Goal: Information Seeking & Learning: Learn about a topic

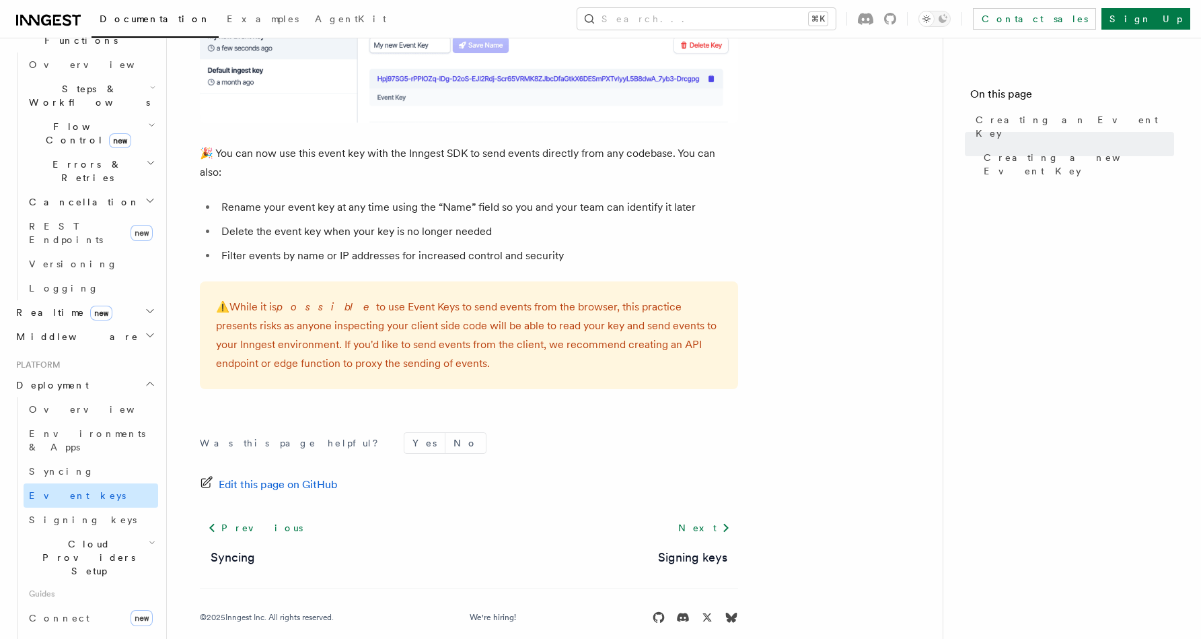
scroll to position [418, 0]
click at [53, 328] on span "Middleware" at bounding box center [75, 334] width 128 height 13
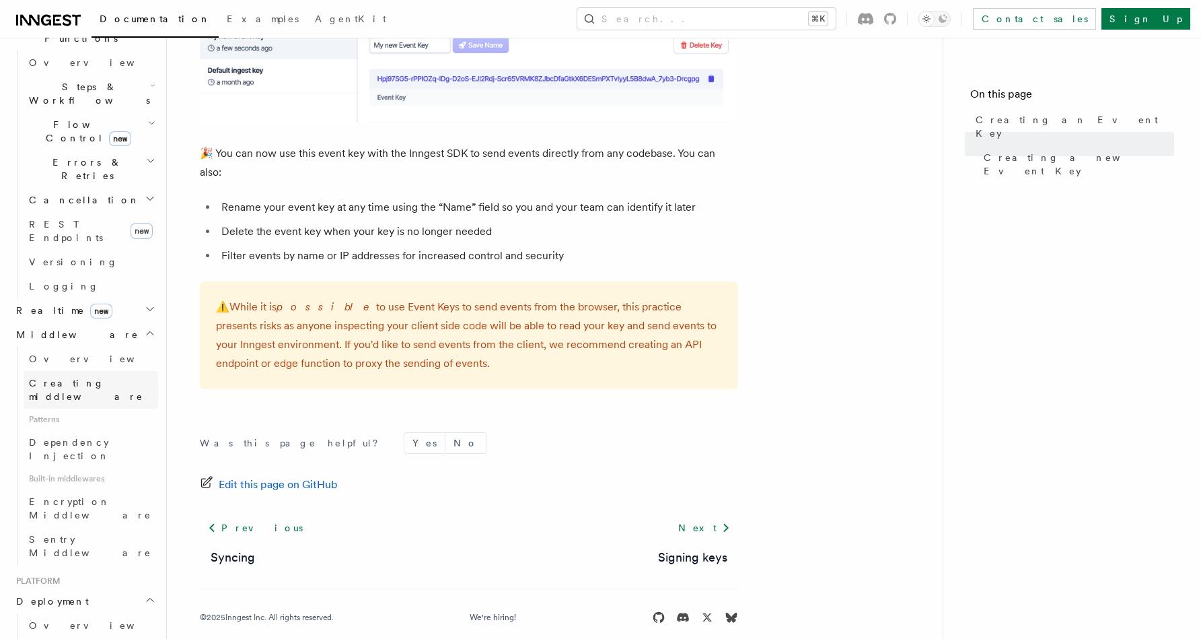
click at [57, 378] on span "Creating middleware" at bounding box center [86, 390] width 114 height 24
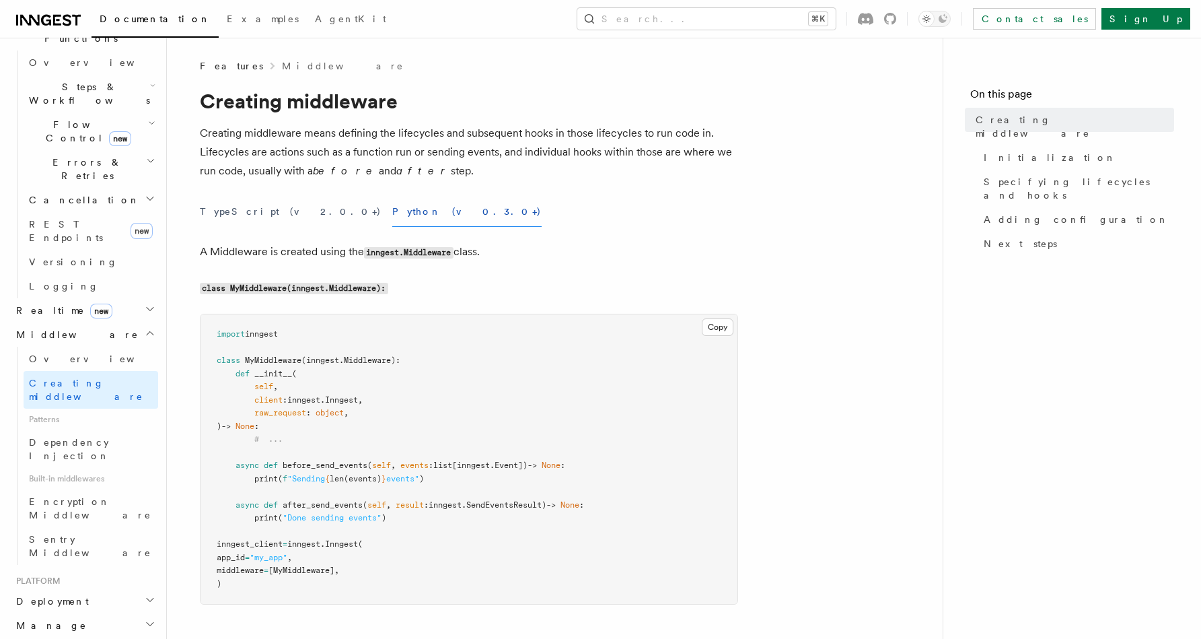
click at [44, 408] on span "Patterns" at bounding box center [91, 419] width 135 height 22
click at [55, 437] on span "Dependency Injection" at bounding box center [69, 449] width 81 height 24
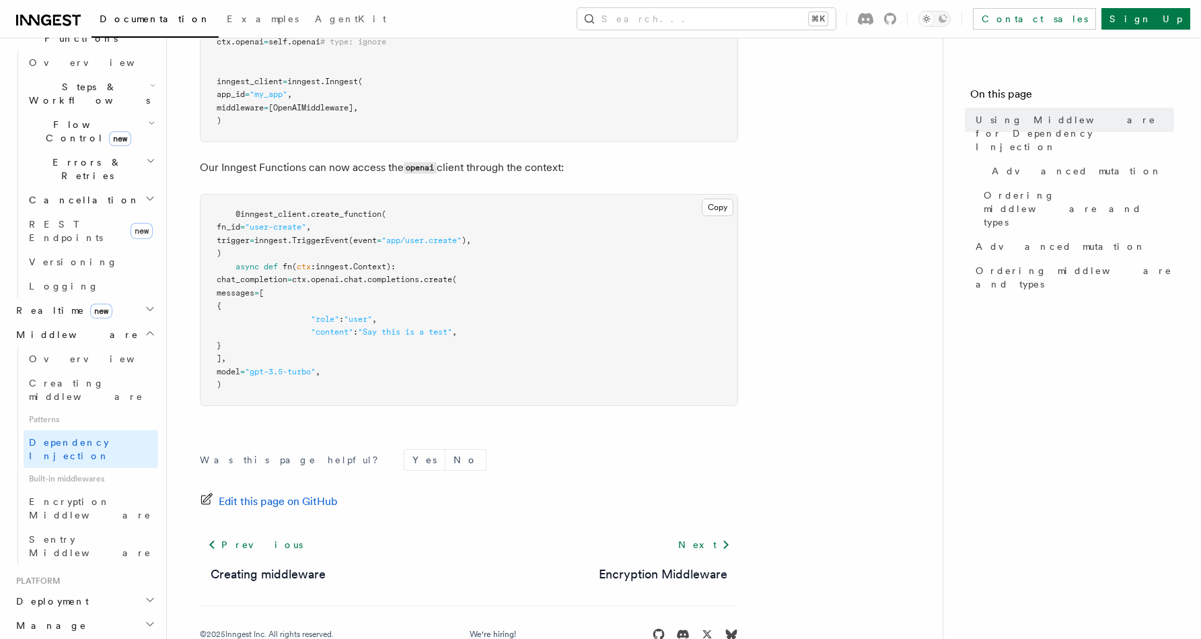
scroll to position [586, 0]
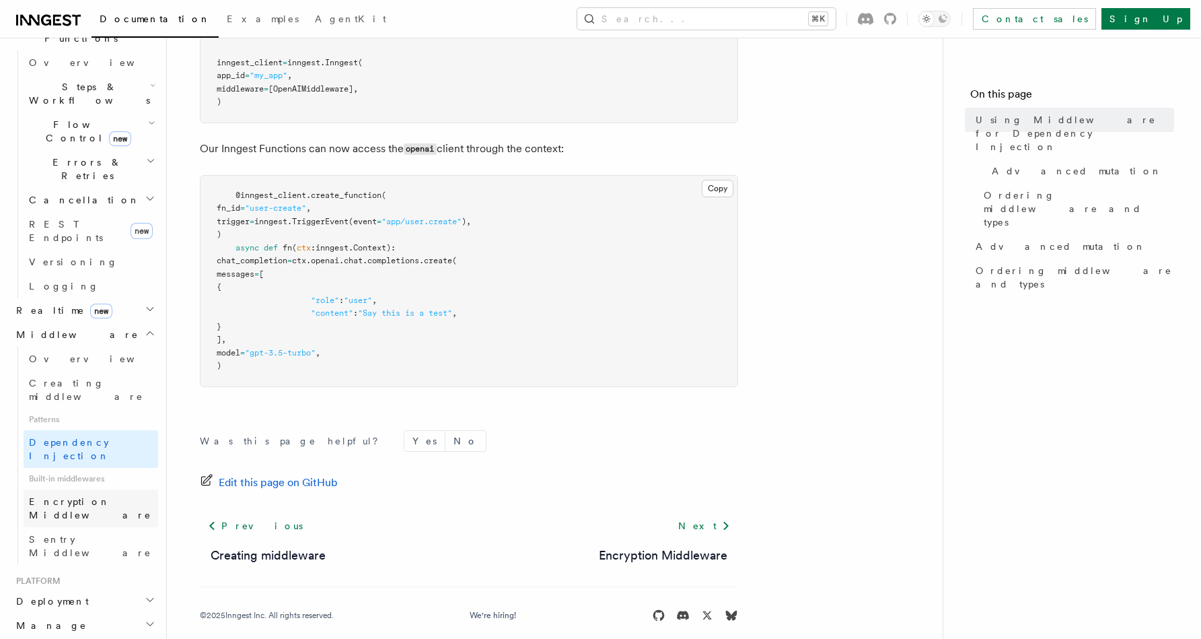
click at [49, 496] on span "Encryption Middleware" at bounding box center [90, 508] width 122 height 24
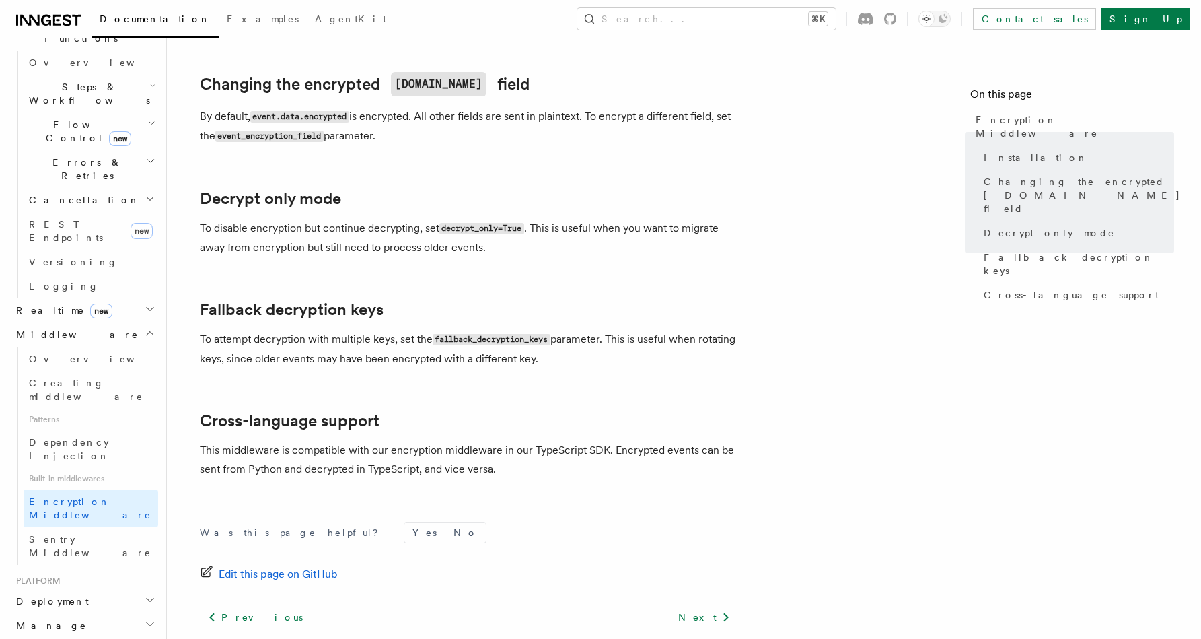
scroll to position [550, 0]
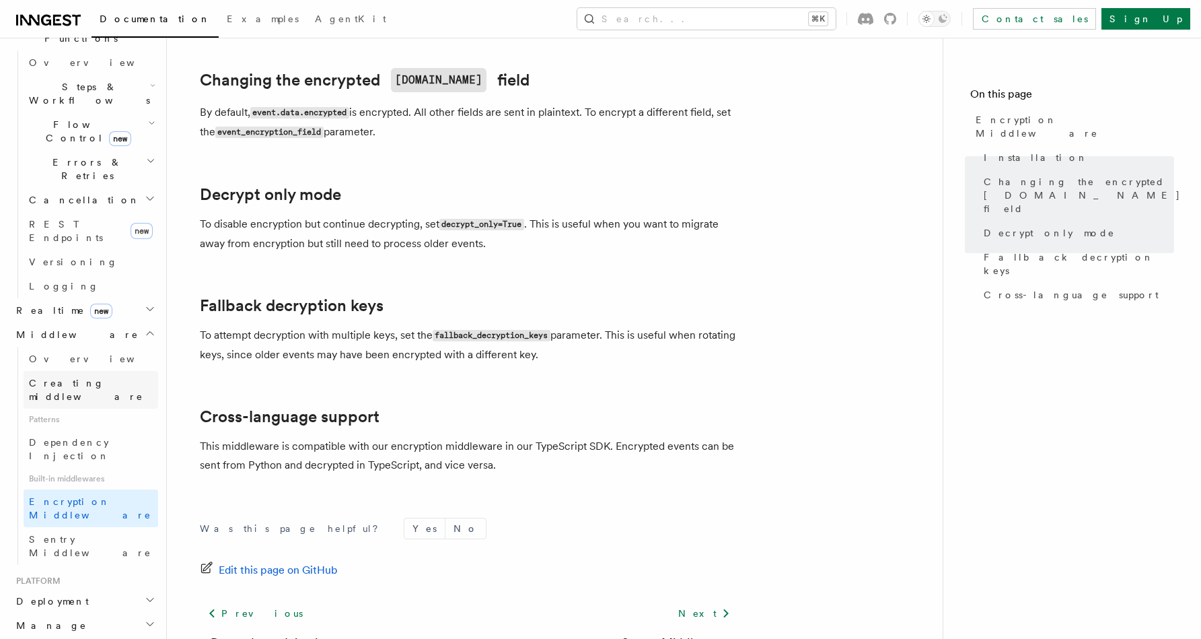
click at [62, 378] on span "Creating middleware" at bounding box center [86, 390] width 114 height 24
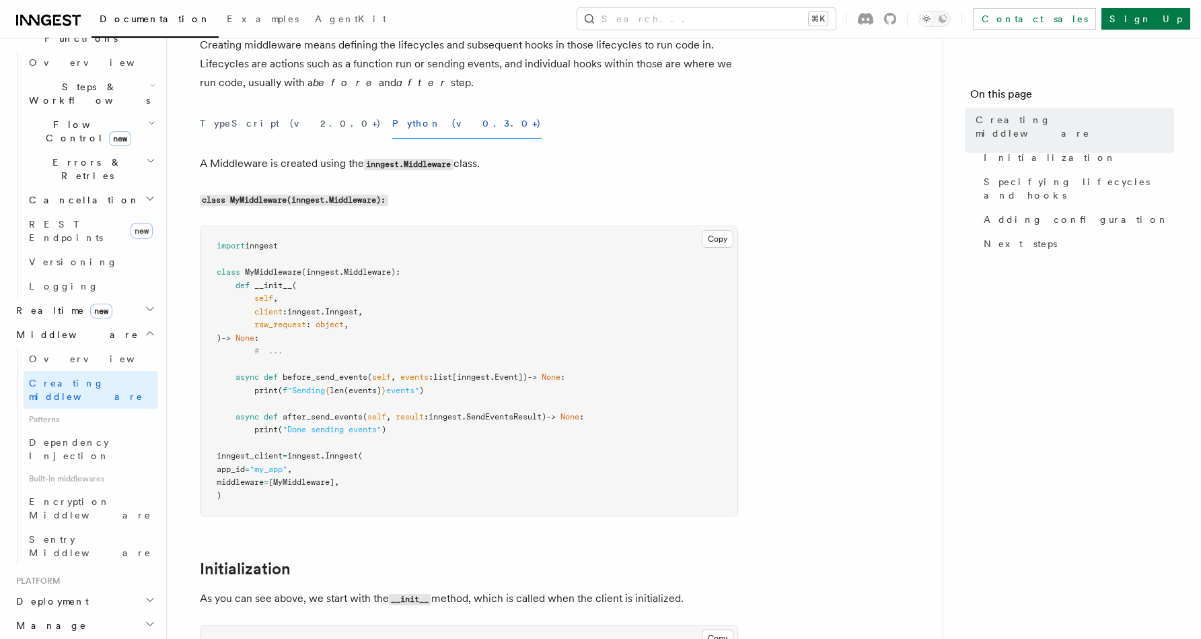
scroll to position [101, 0]
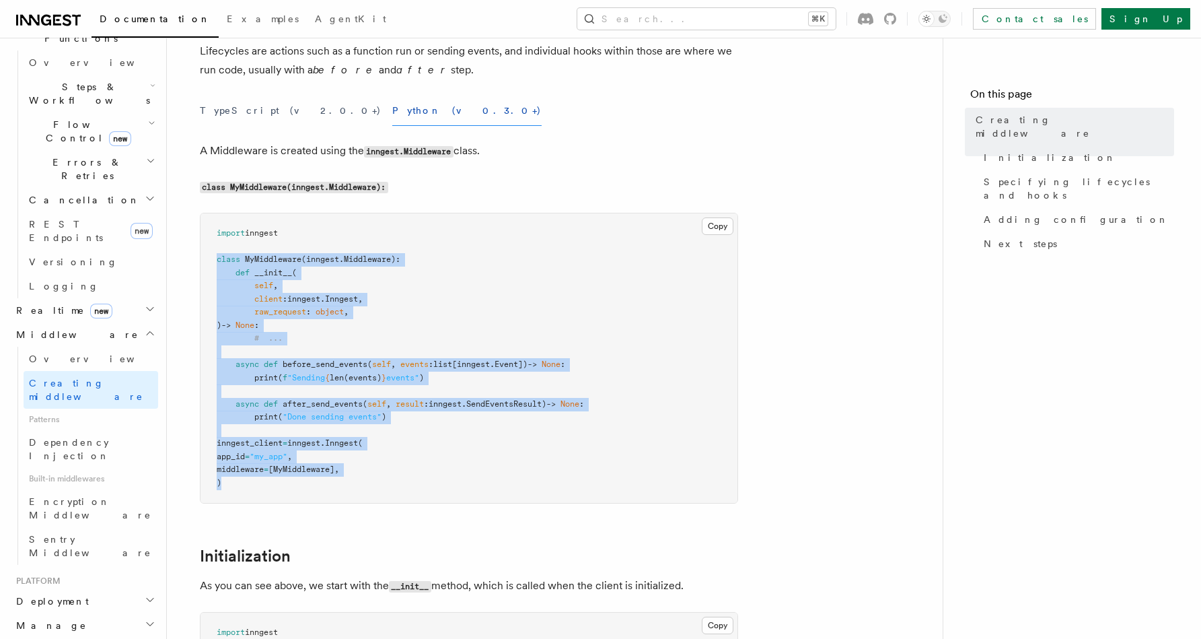
drag, startPoint x: 211, startPoint y: 256, endPoint x: 305, endPoint y: 494, distance: 255.5
click at [305, 494] on pre "import inngest class MyMiddleware ( inngest . Middleware ): def __init__ ( self…" at bounding box center [469, 357] width 537 height 289
copy code "class MyMiddleware ( inngest . Middleware ): def __init__ ( self , client : inn…"
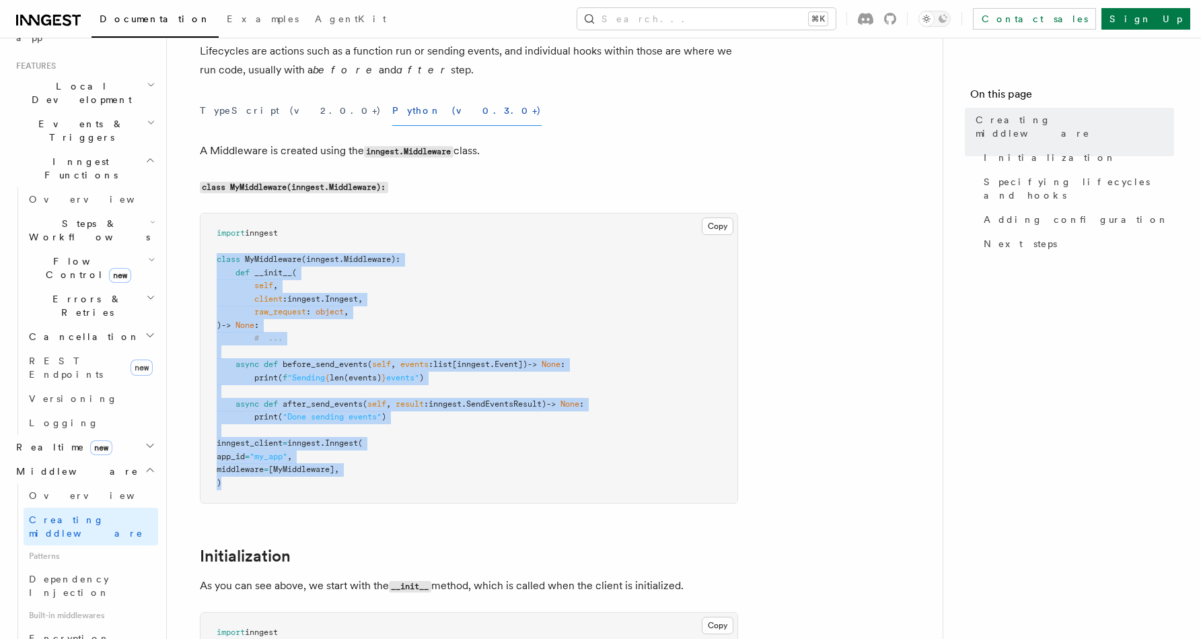
scroll to position [0, 0]
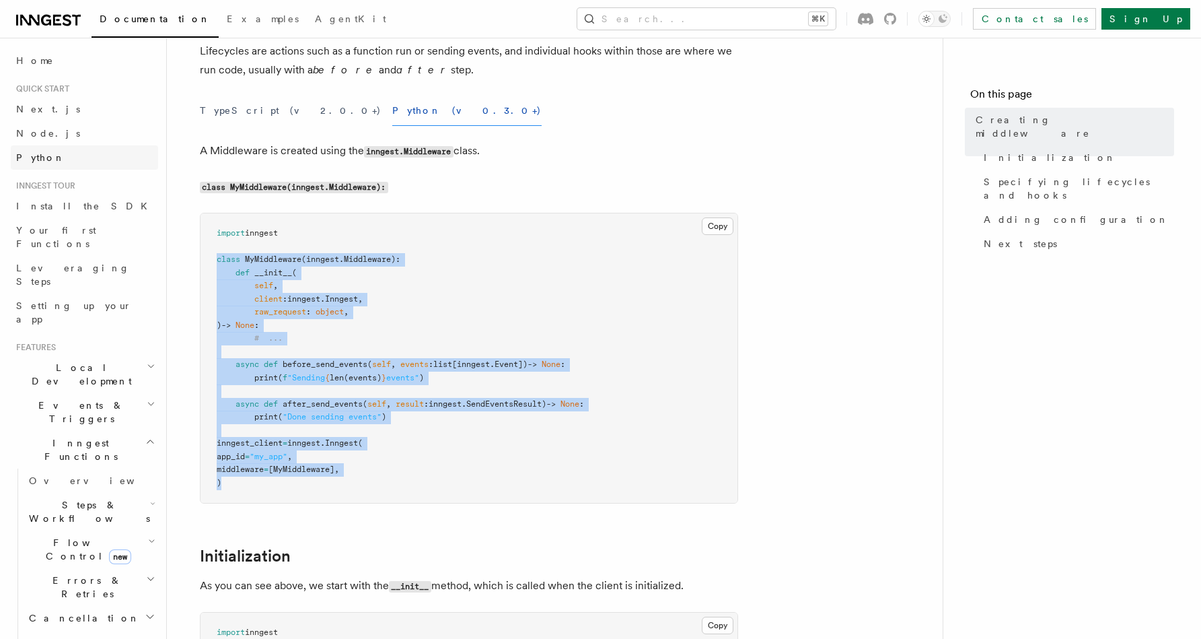
click at [37, 159] on span "Python" at bounding box center [40, 157] width 49 height 11
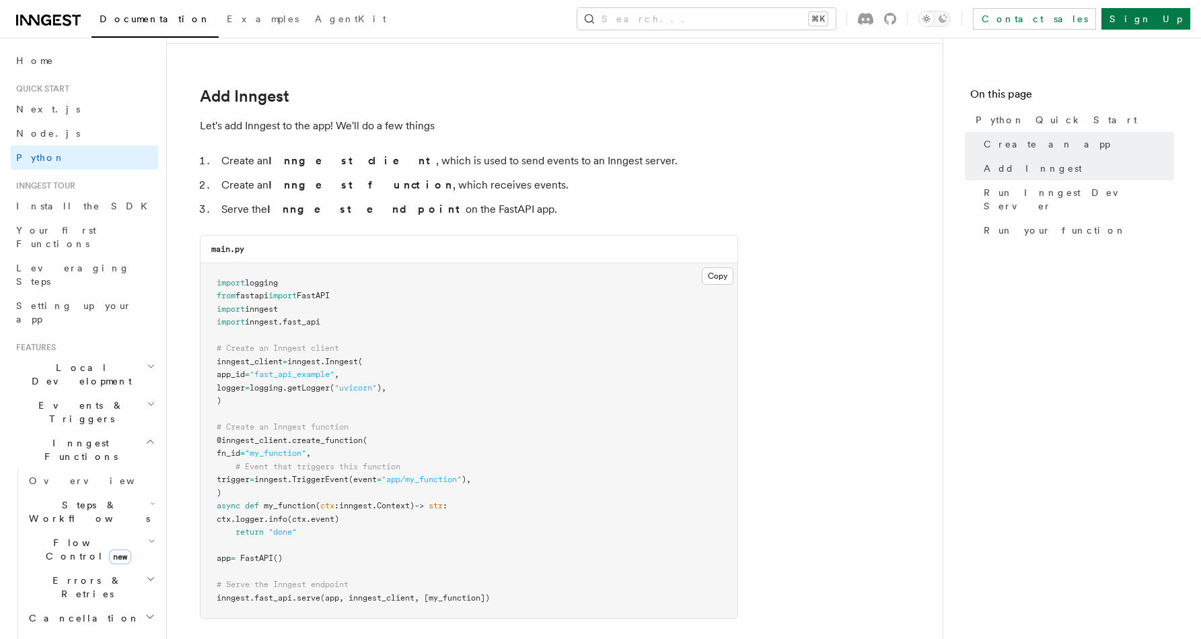
scroll to position [770, 0]
